Goal: Navigation & Orientation: Find specific page/section

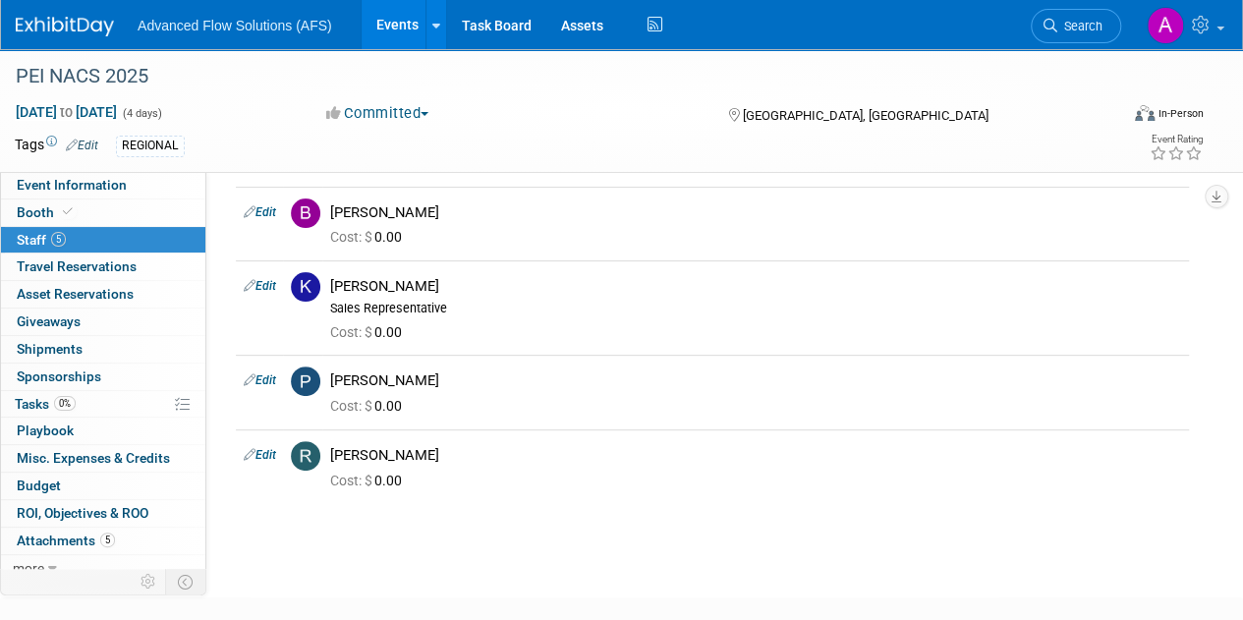
click at [389, 25] on link "Events" at bounding box center [398, 24] width 72 height 49
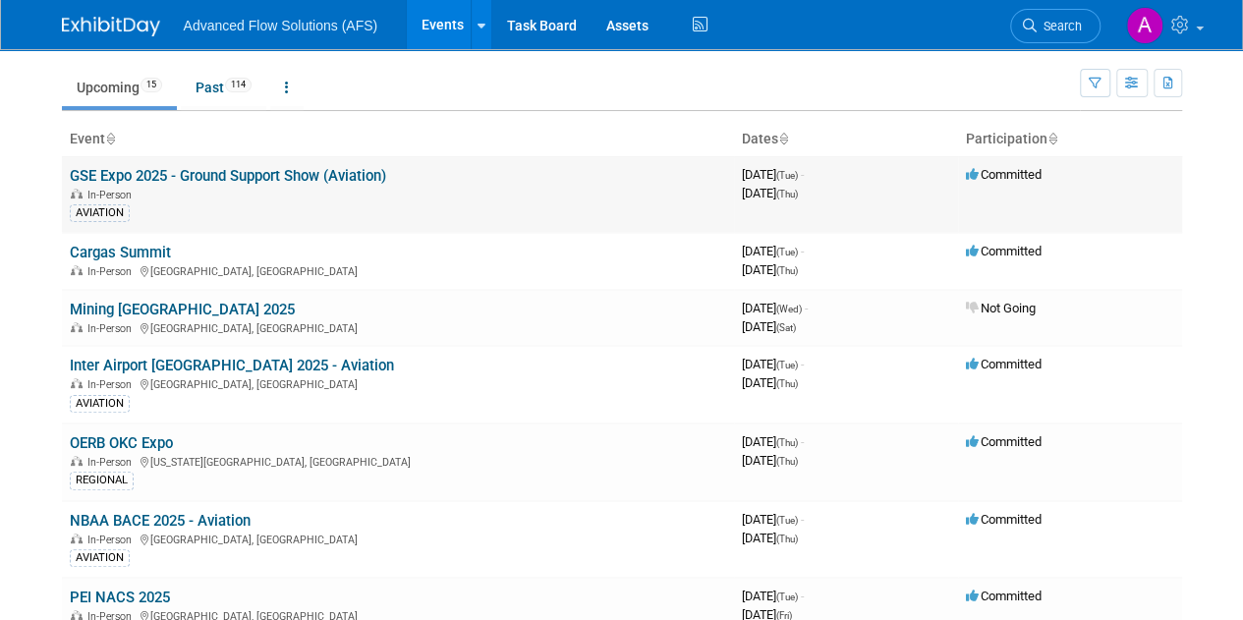
scroll to position [56, 0]
click at [169, 170] on link "GSE Expo 2025 - Ground Support Show (Aviation)" at bounding box center [228, 177] width 316 height 18
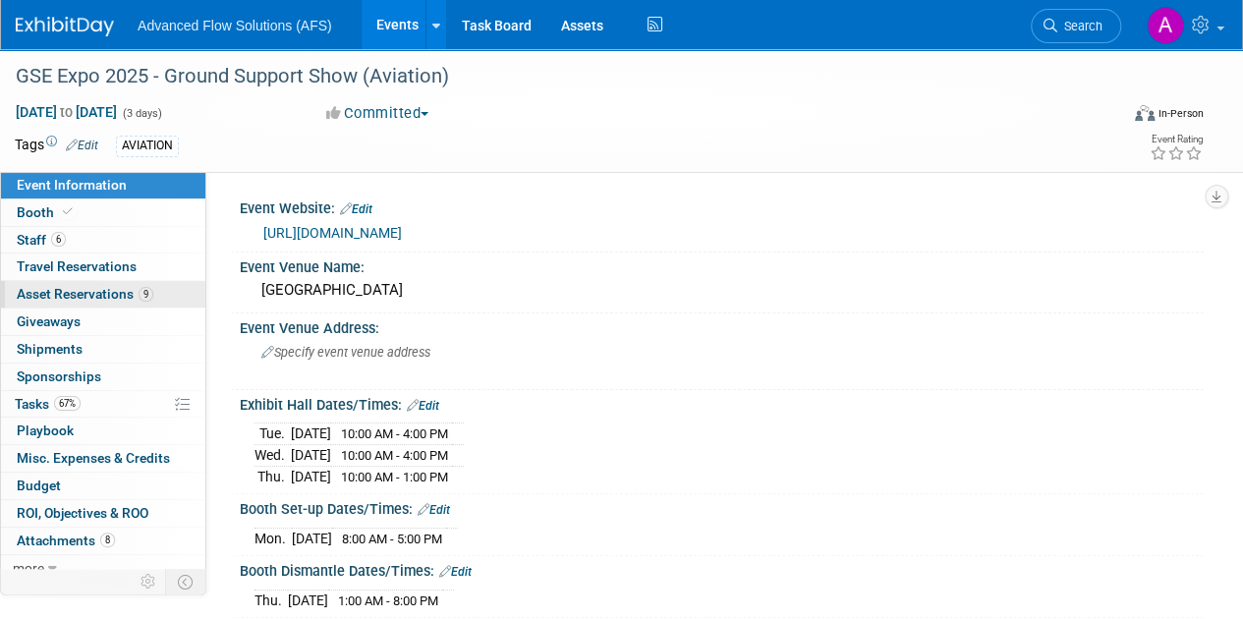
scroll to position [8, 0]
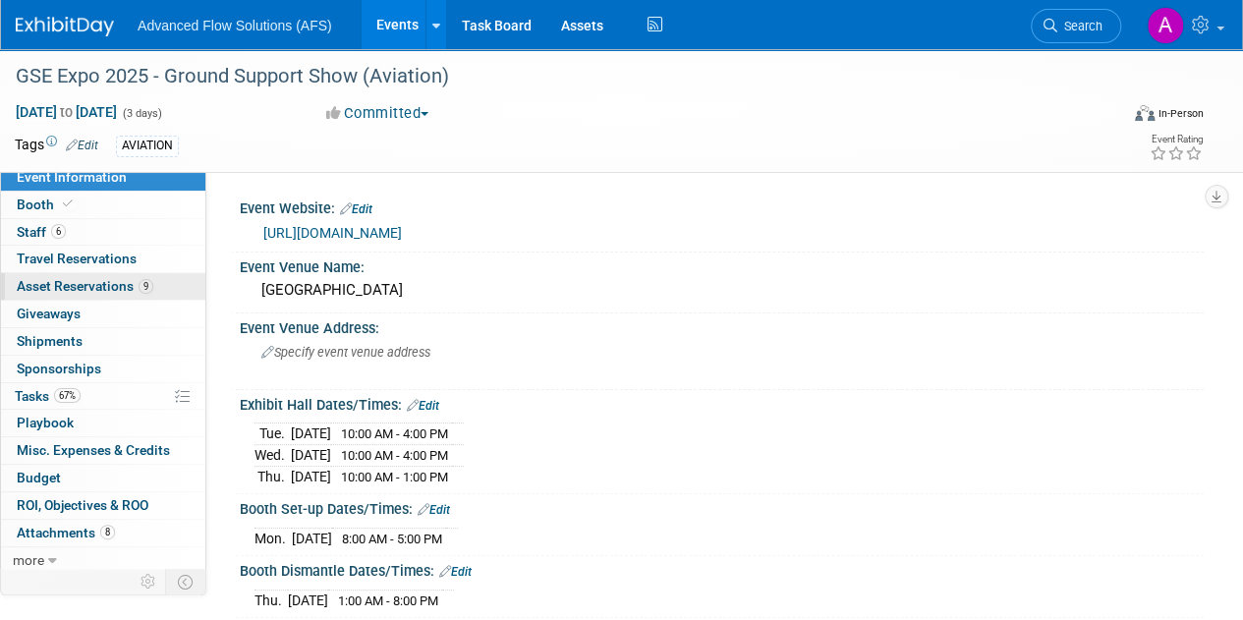
click at [106, 280] on span "Asset Reservations 9" at bounding box center [85, 286] width 137 height 16
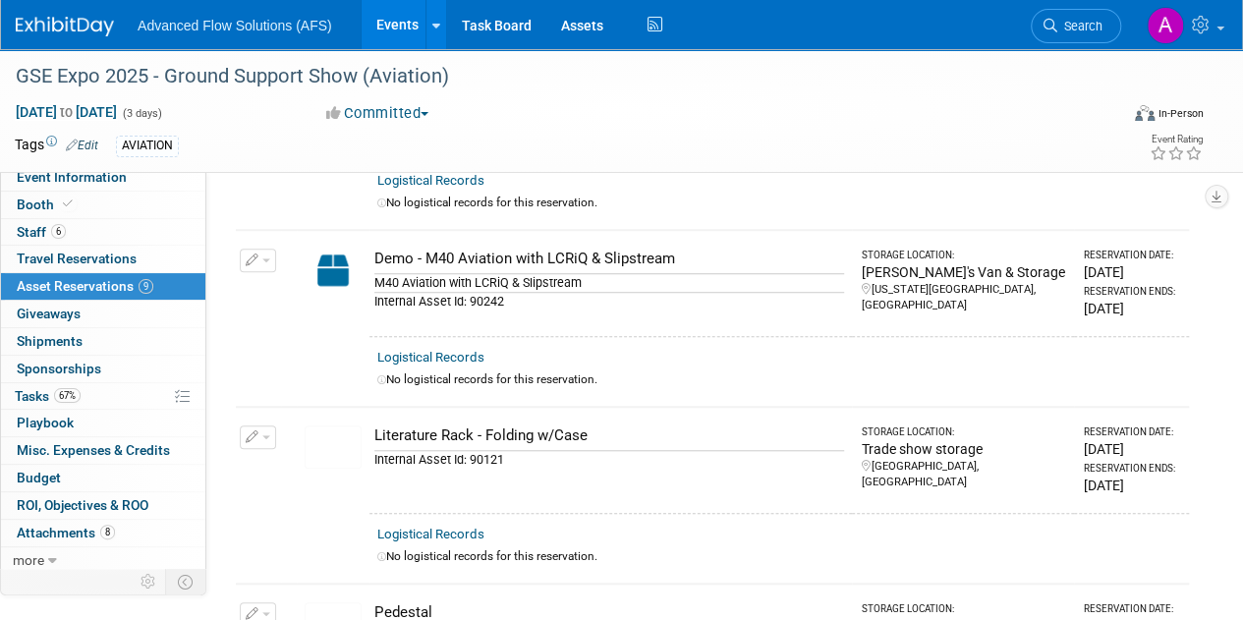
scroll to position [608, 0]
